Goal: Information Seeking & Learning: Learn about a topic

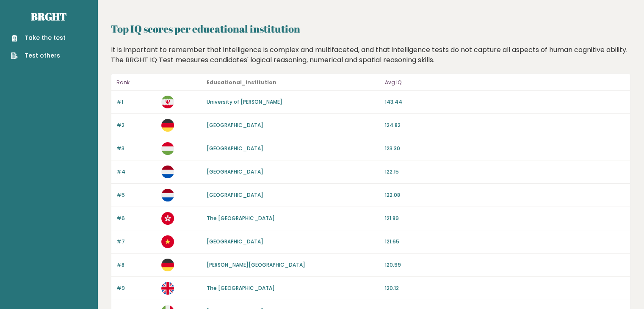
scroll to position [5, 0]
drag, startPoint x: 422, startPoint y: 172, endPoint x: 339, endPoint y: 172, distance: 82.6
click at [339, 172] on div "#4 [GEOGRAPHIC_DATA] 122.15" at bounding box center [370, 172] width 519 height 23
click at [339, 172] on div "[GEOGRAPHIC_DATA]" at bounding box center [293, 172] width 173 height 8
drag, startPoint x: 266, startPoint y: 39, endPoint x: 346, endPoint y: 44, distance: 79.8
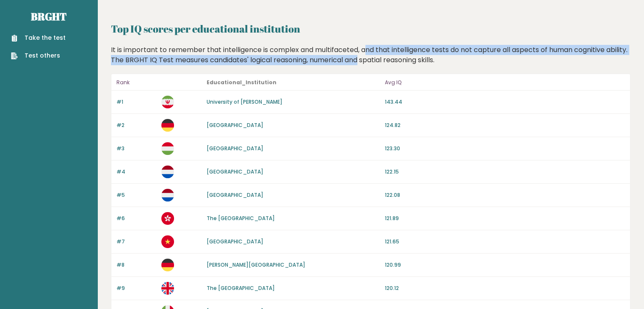
drag, startPoint x: 346, startPoint y: 44, endPoint x: 366, endPoint y: 56, distance: 23.4
click at [366, 56] on div "It is important to remember that intelligence is complex and multifaceted, and …" at bounding box center [371, 55] width 526 height 20
